Goal: Task Accomplishment & Management: Use online tool/utility

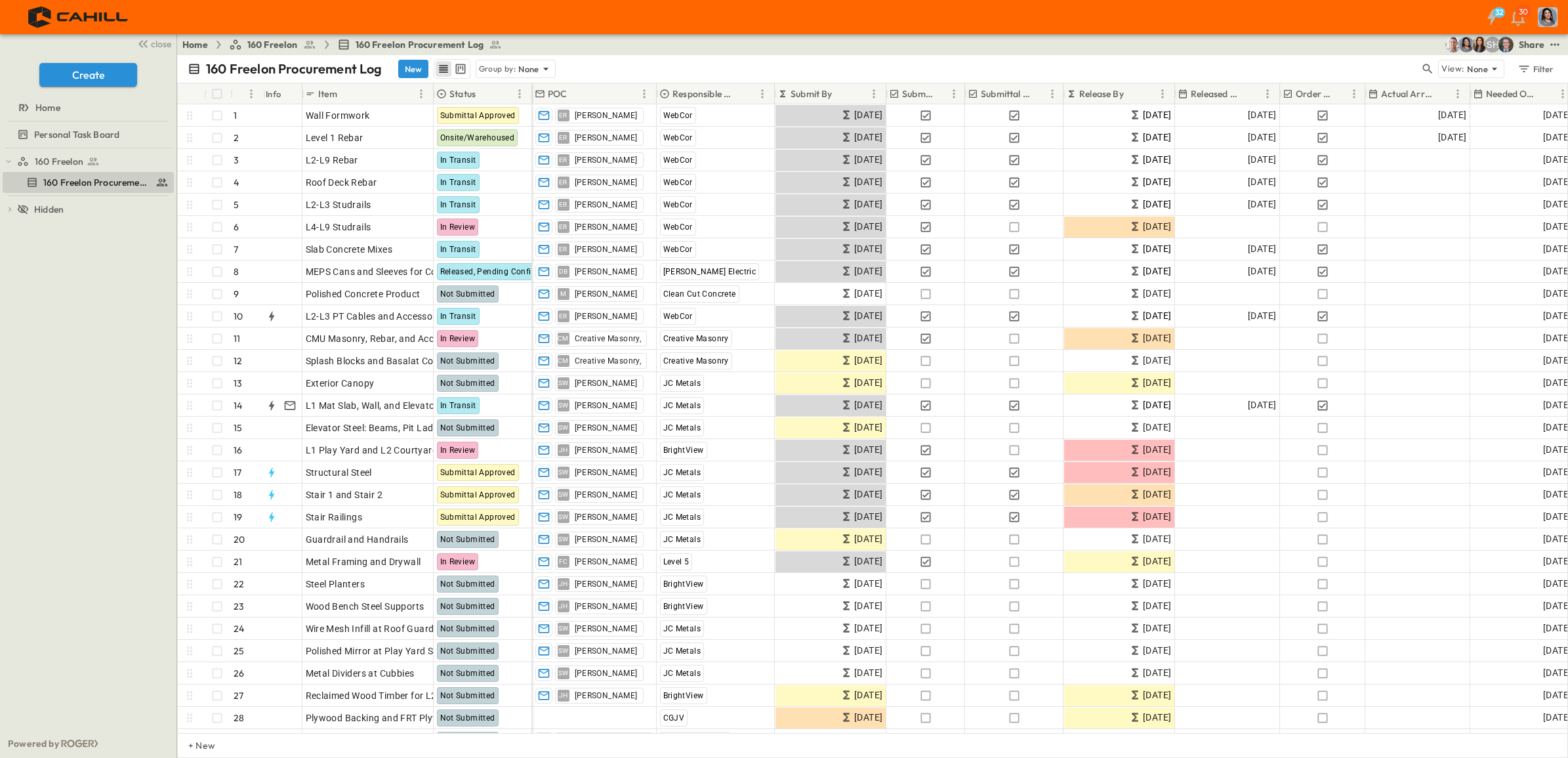
click at [820, 93] on p "Submit By" at bounding box center [811, 94] width 42 height 13
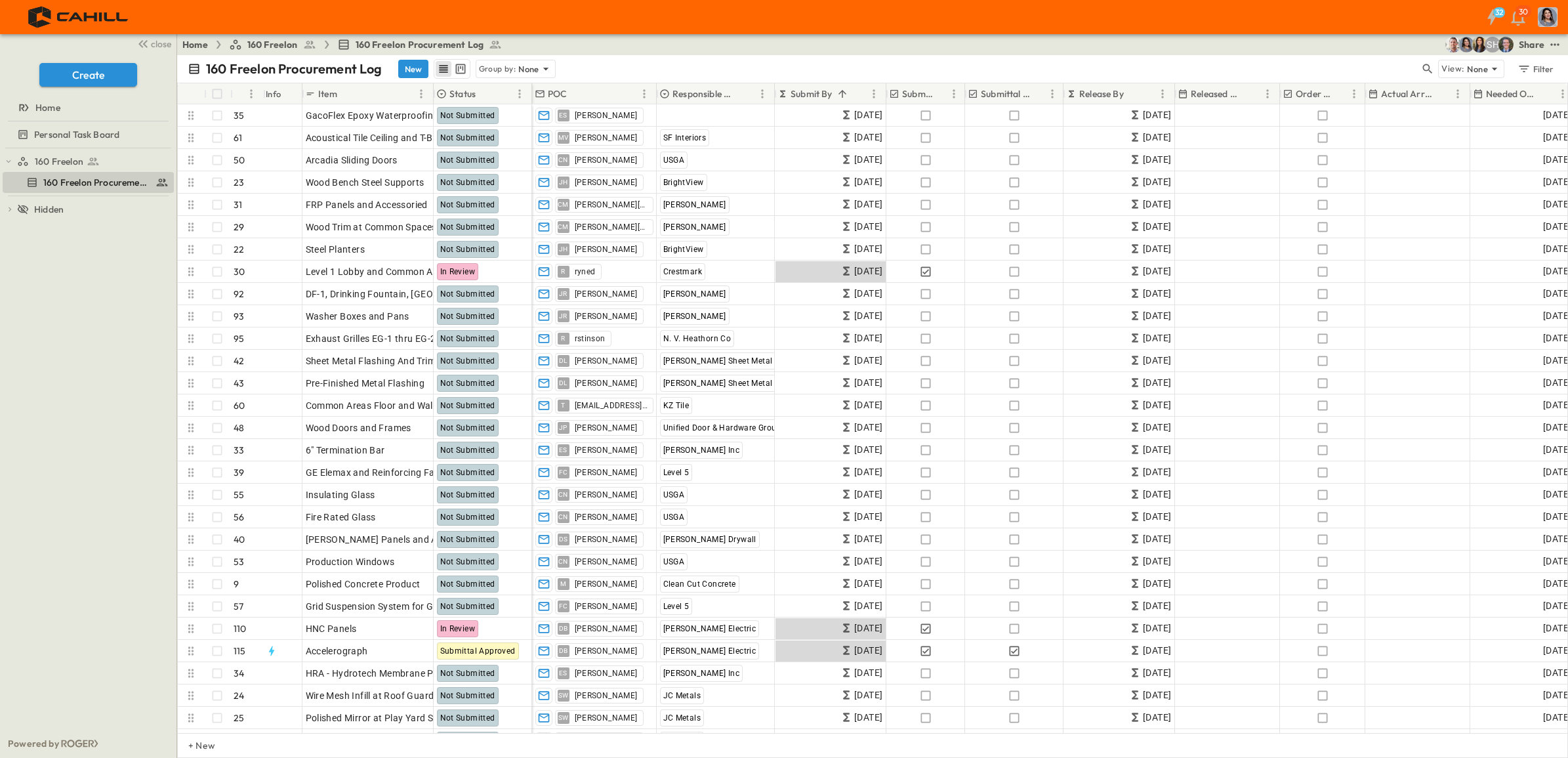
click at [820, 93] on p "Submit By" at bounding box center [811, 94] width 42 height 13
